Goal: Task Accomplishment & Management: Manage account settings

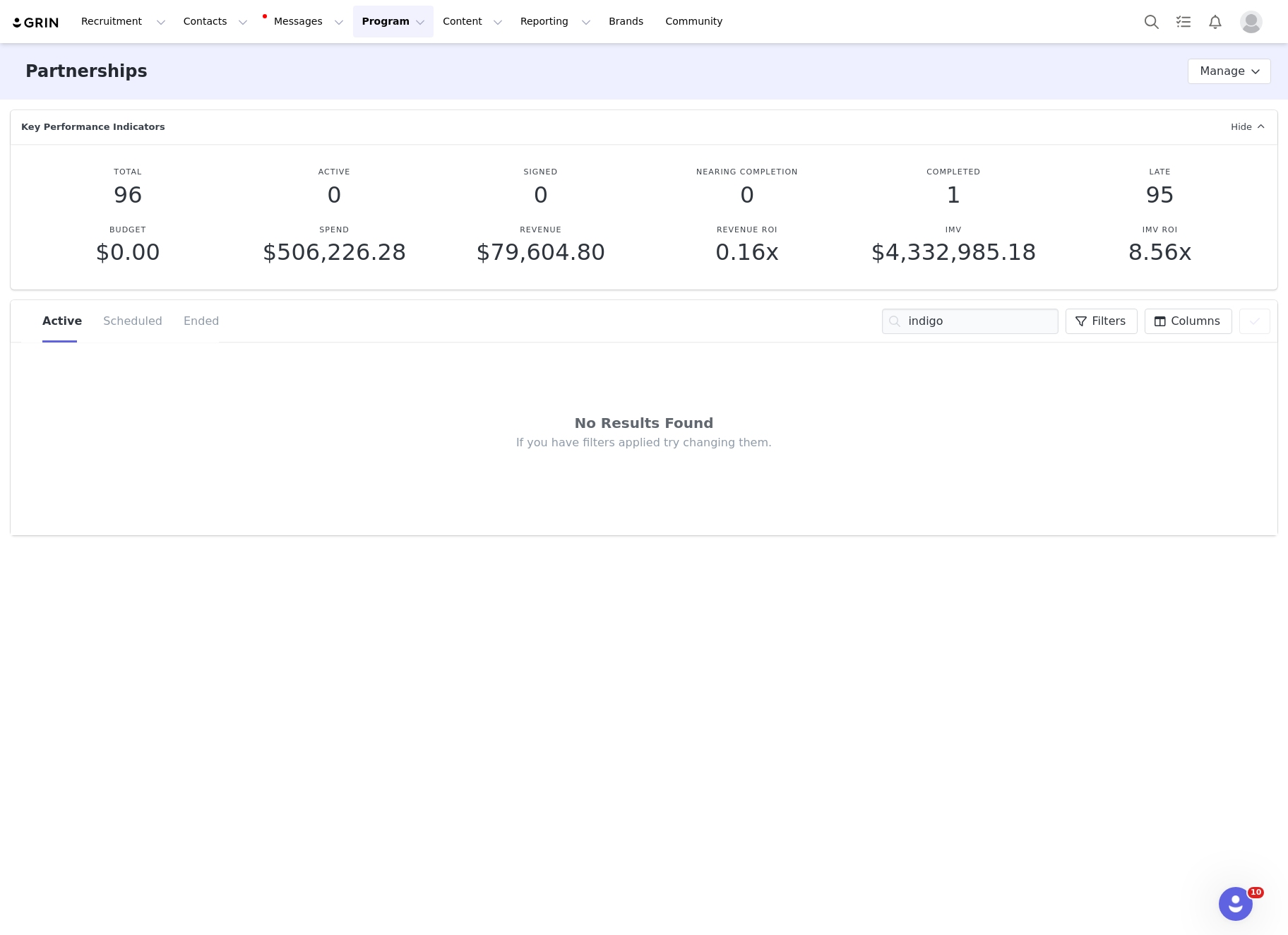
click at [386, 26] on button "Program Program" at bounding box center [393, 21] width 80 height 32
click at [375, 62] on p "Activations" at bounding box center [369, 62] width 55 height 15
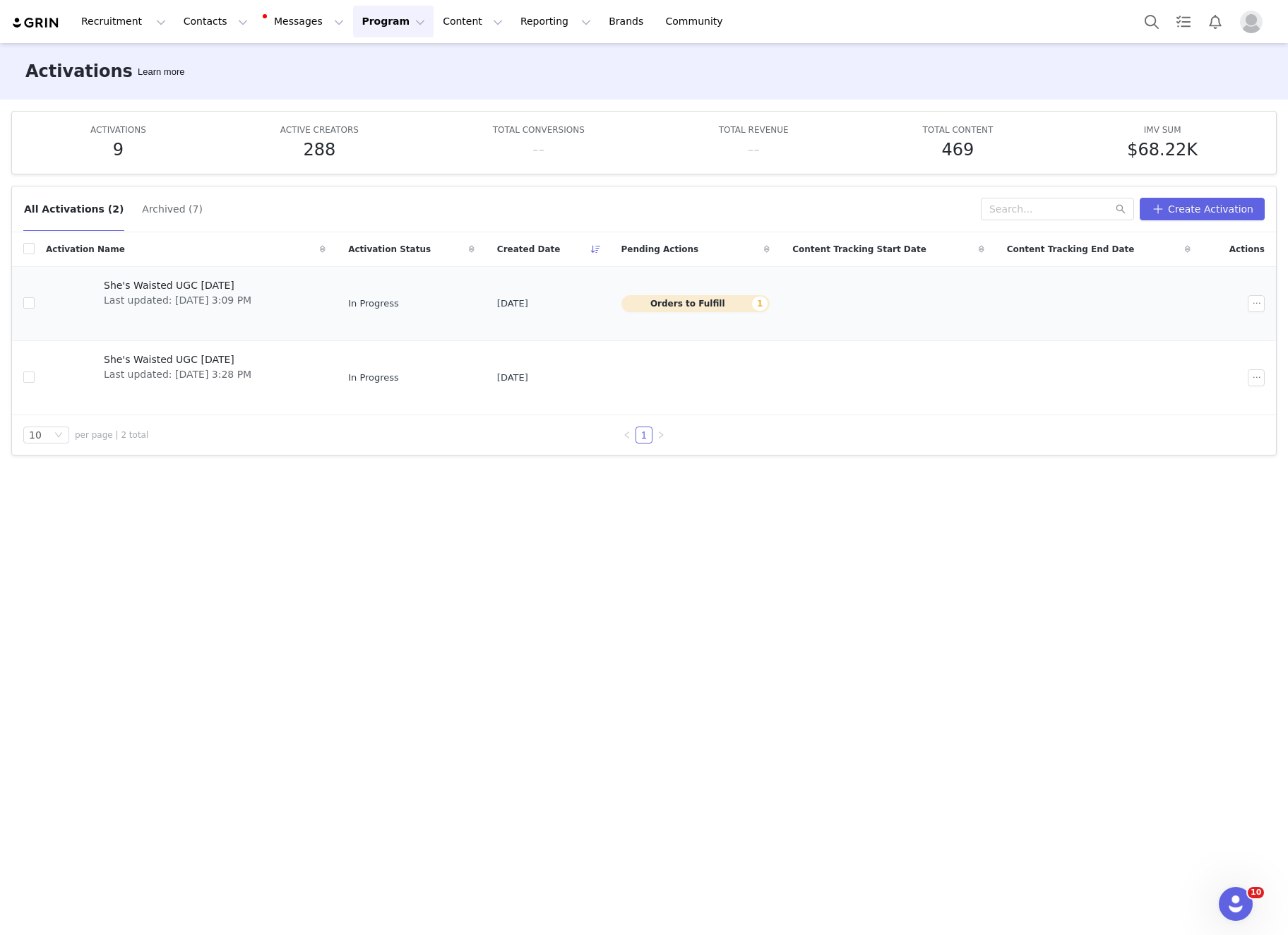
click at [280, 272] on td "She's Waisted UGC Sept 2025 Last updated: Aug 29, 2025 3:09 PM" at bounding box center [186, 302] width 302 height 74
click at [190, 286] on span "She's Waisted UGC [DATE]" at bounding box center [178, 286] width 148 height 15
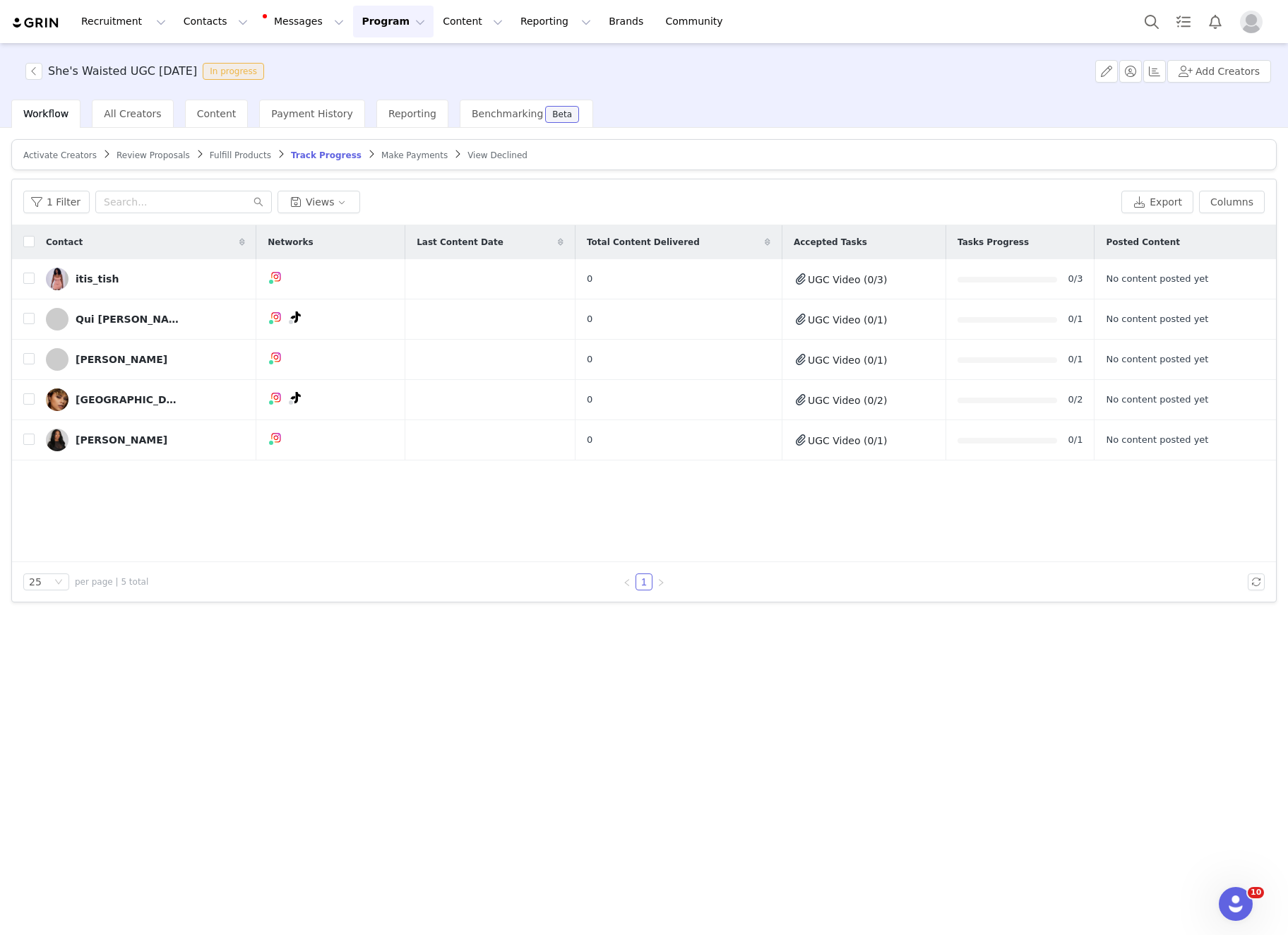
click at [170, 152] on span "Review Proposals" at bounding box center [153, 155] width 74 height 10
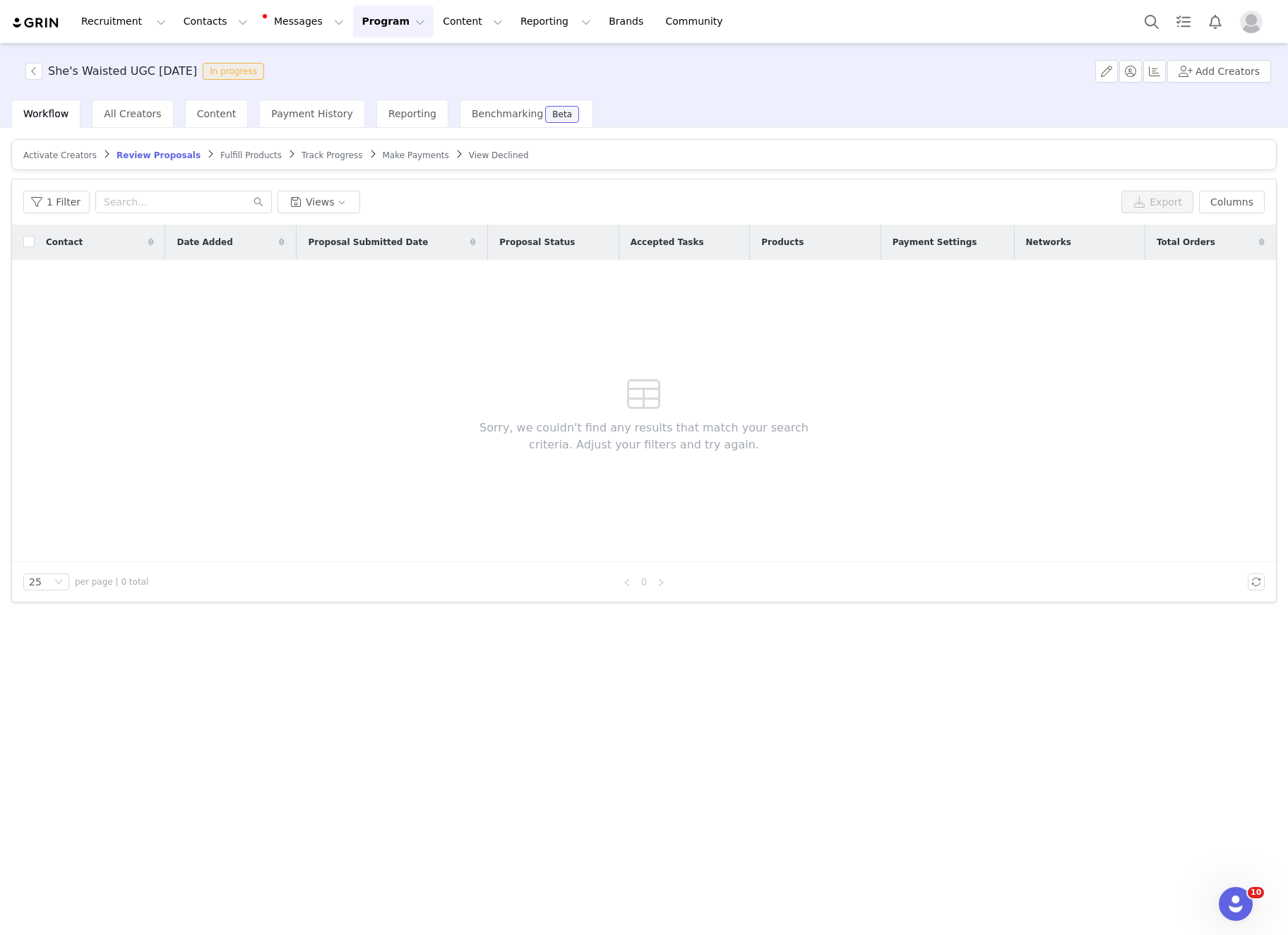
click at [250, 156] on span "Fulfill Products" at bounding box center [251, 155] width 61 height 10
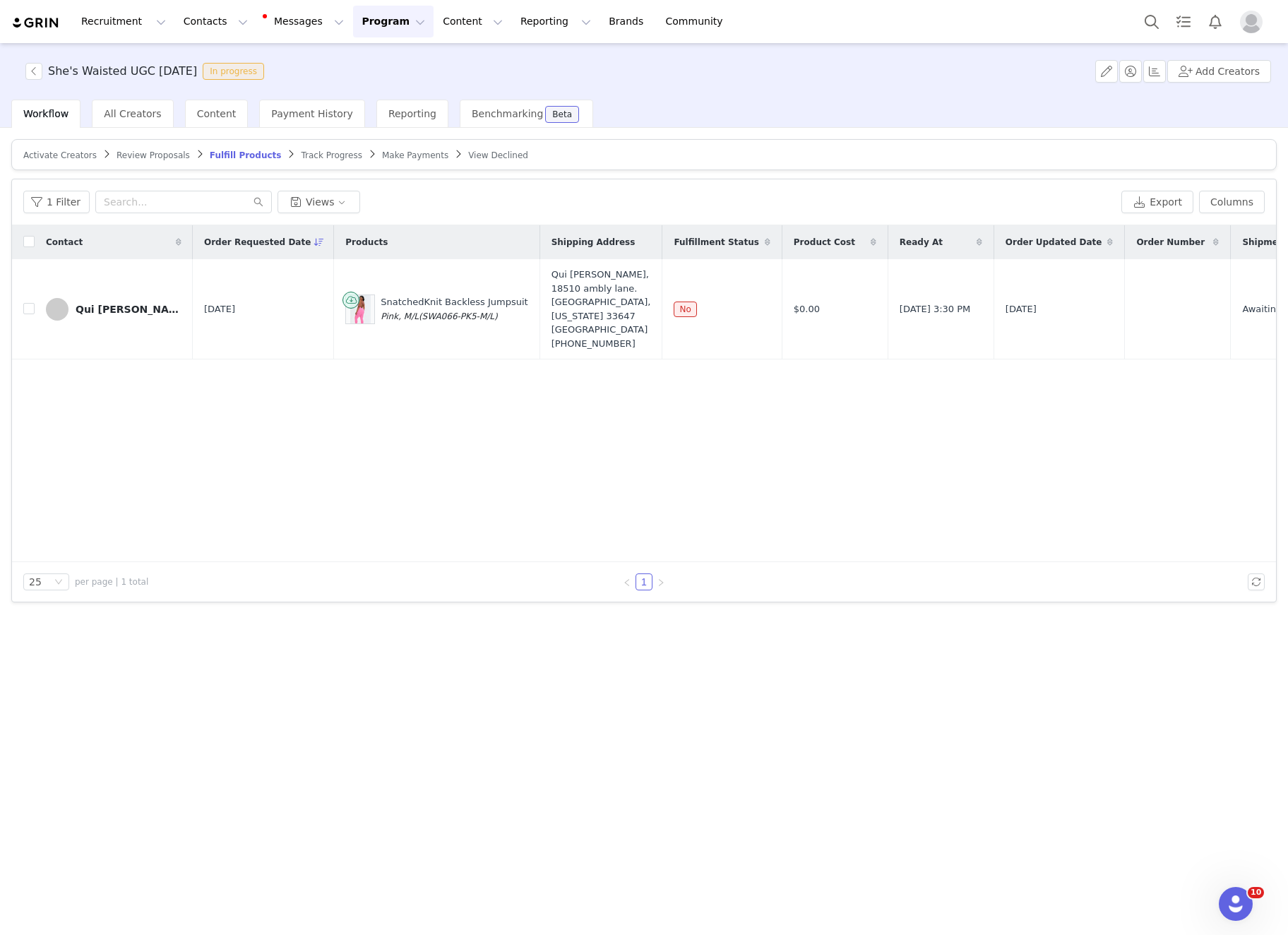
click at [51, 152] on span "Activate Creators" at bounding box center [60, 155] width 74 height 10
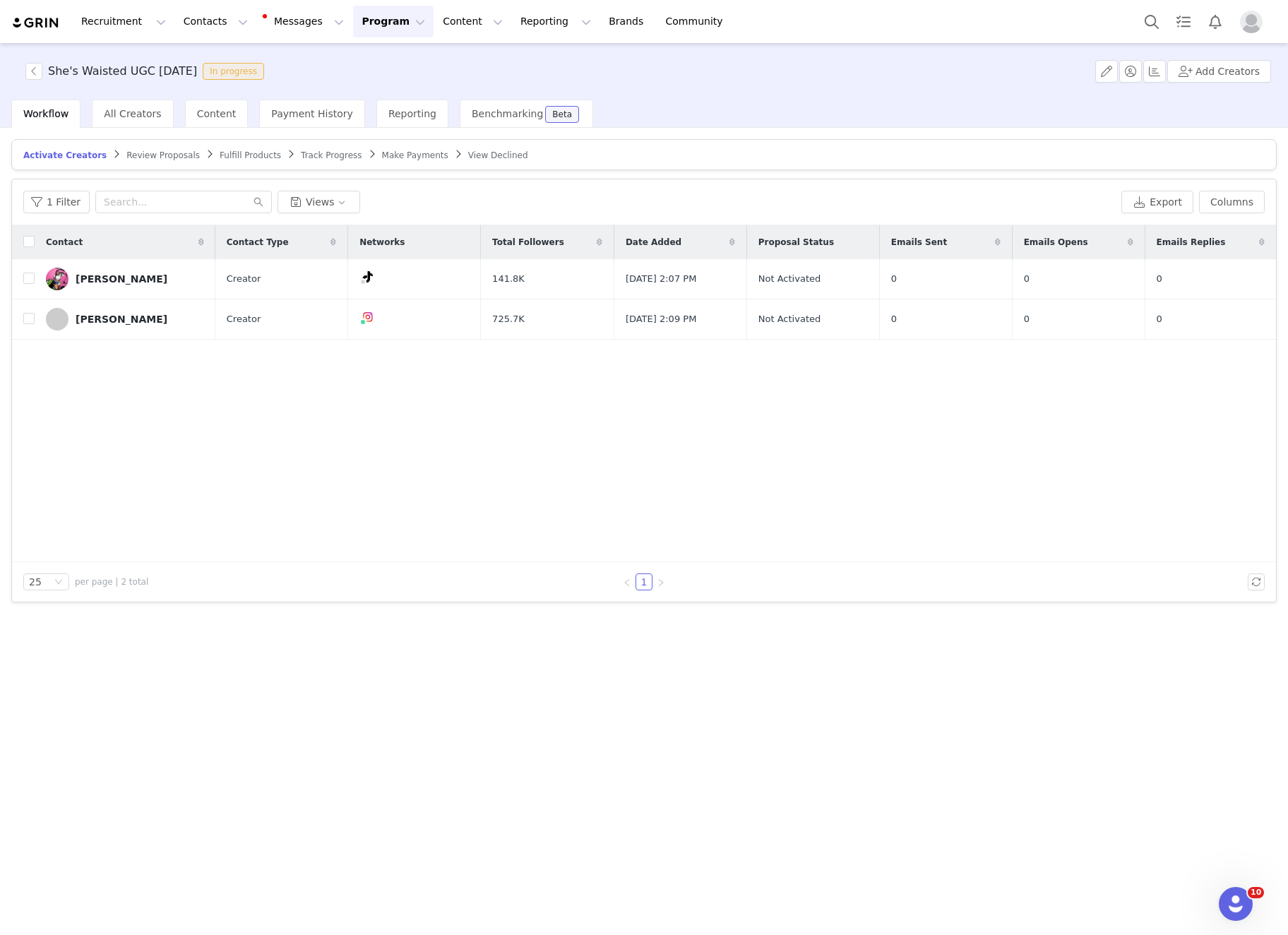
click at [238, 150] on span "Fulfill Products" at bounding box center [250, 155] width 61 height 10
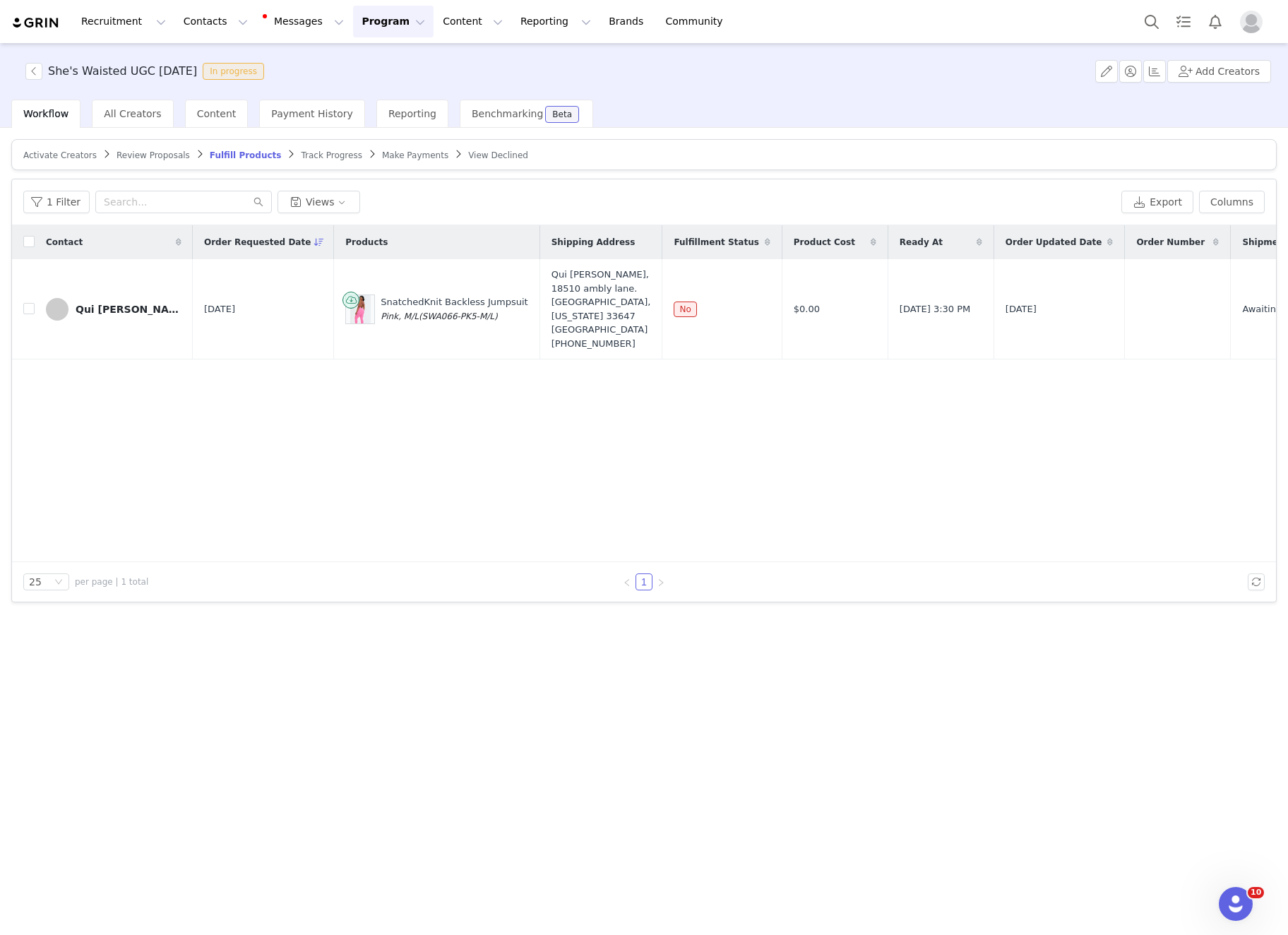
click at [325, 153] on span "Track Progress" at bounding box center [331, 155] width 61 height 10
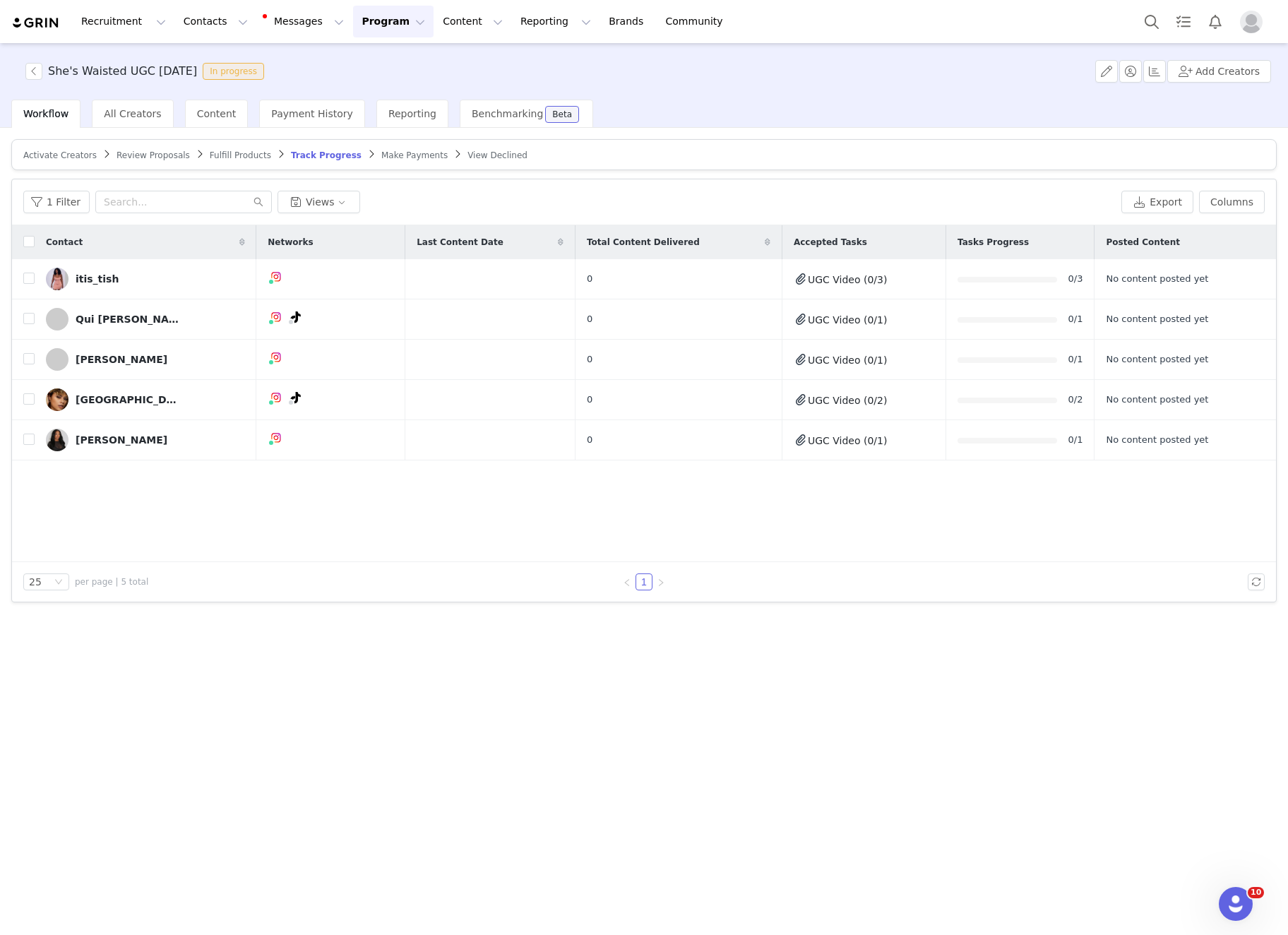
click at [417, 152] on span "Make Payments" at bounding box center [414, 155] width 67 height 10
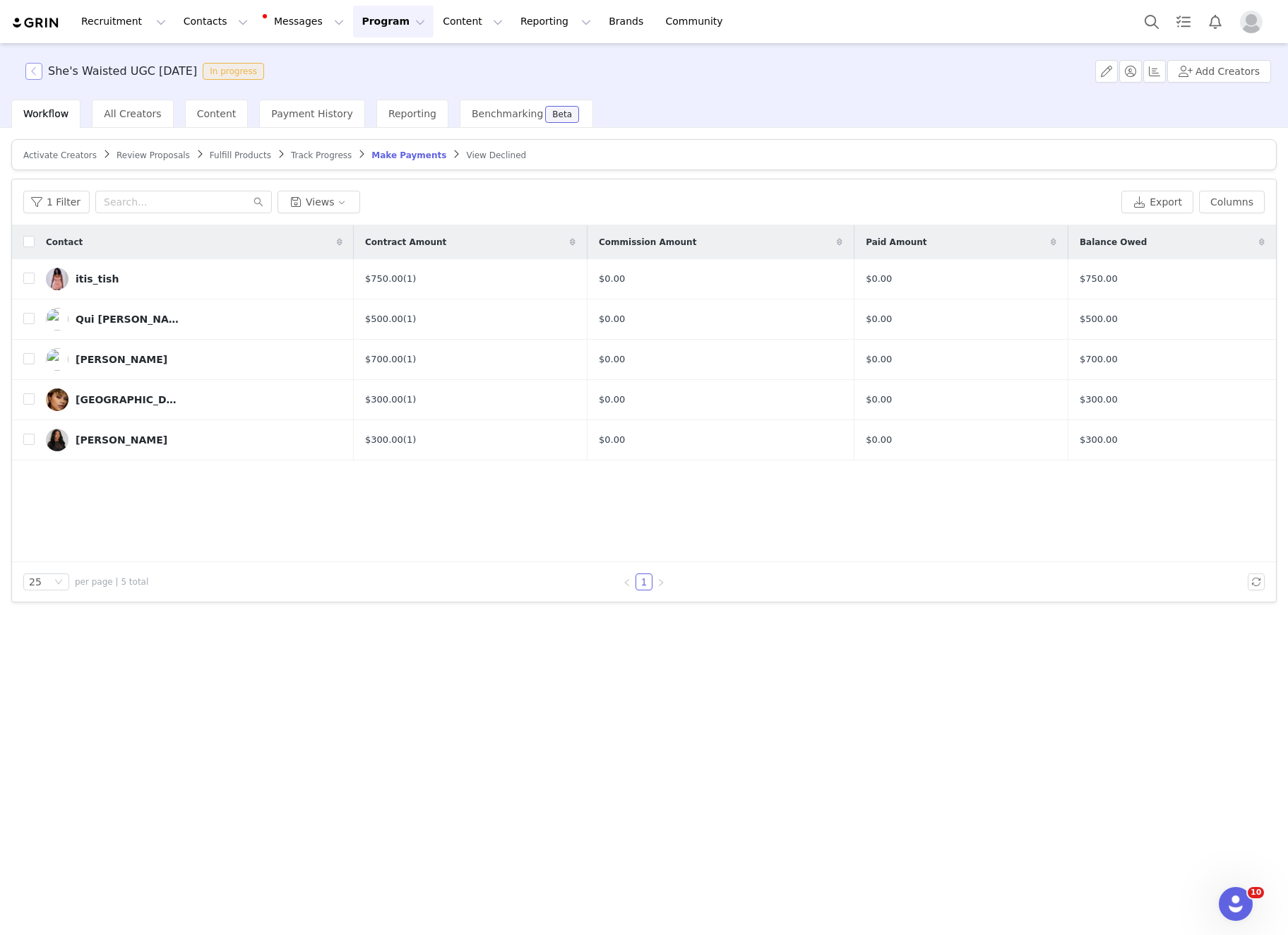
click at [31, 74] on button "button" at bounding box center [33, 71] width 17 height 17
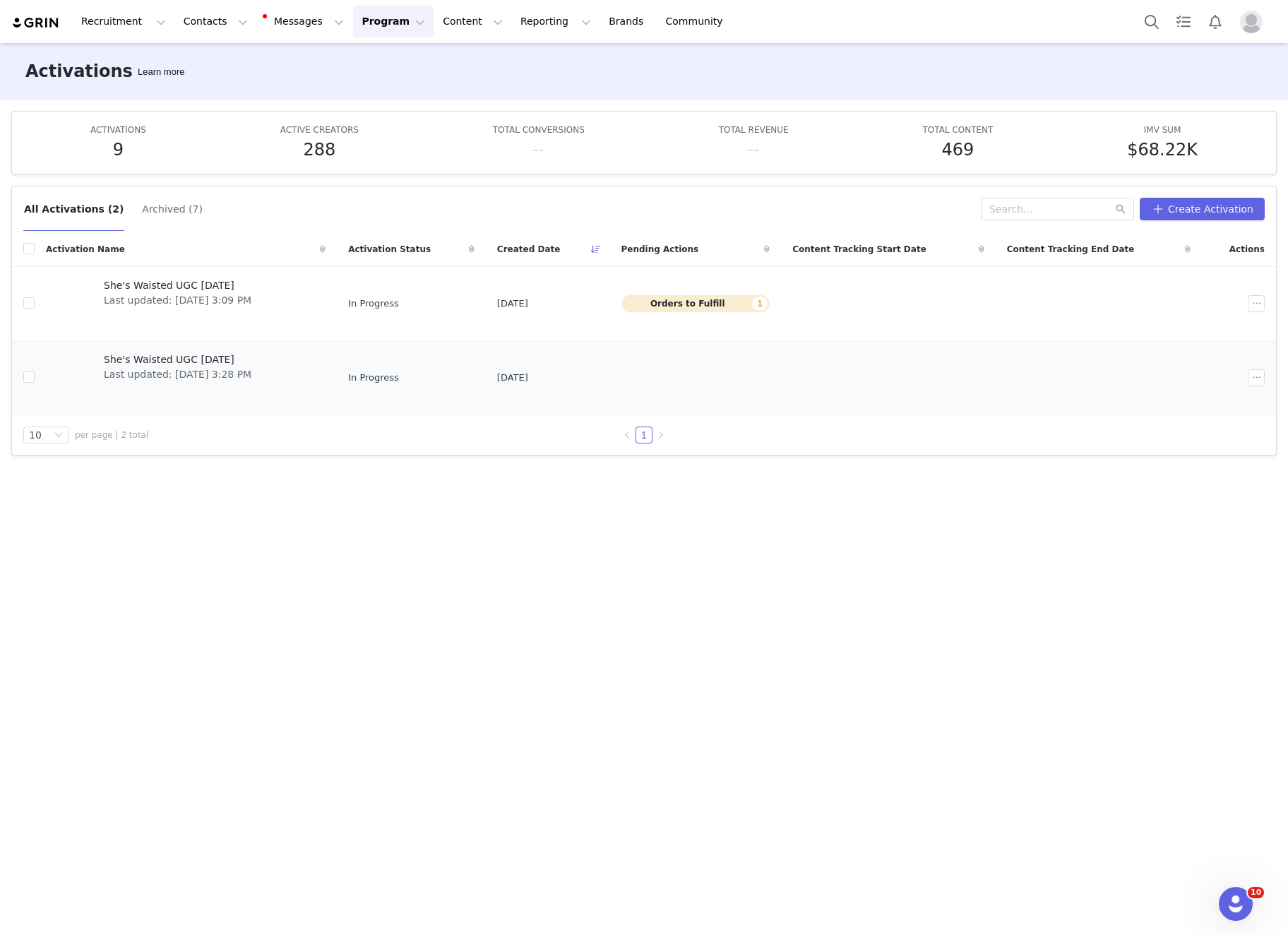
click at [200, 355] on span "She's Waisted UGC [DATE]" at bounding box center [178, 360] width 148 height 15
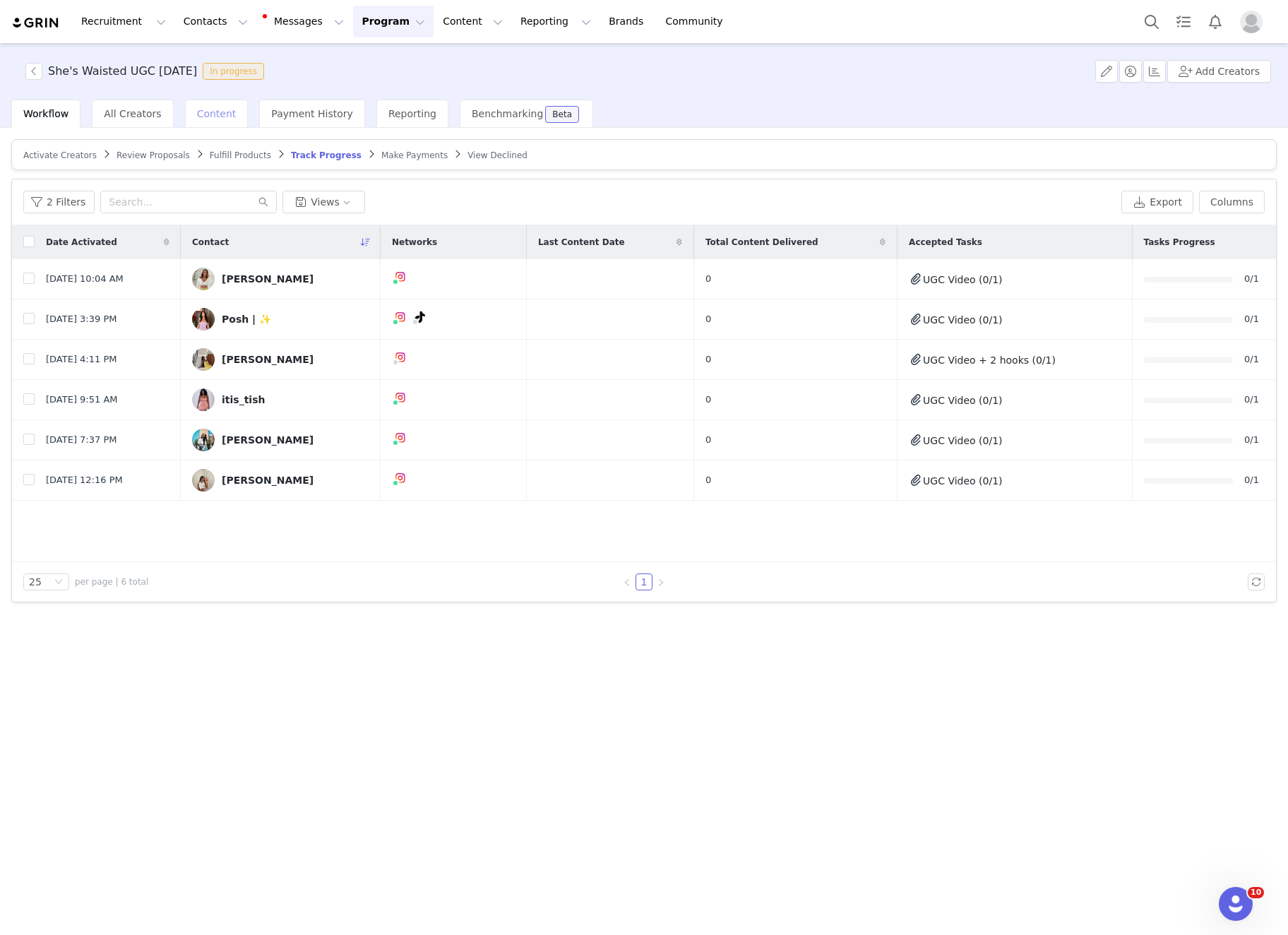
click at [207, 115] on span "Content" at bounding box center [217, 114] width 40 height 11
